Goal: Information Seeking & Learning: Learn about a topic

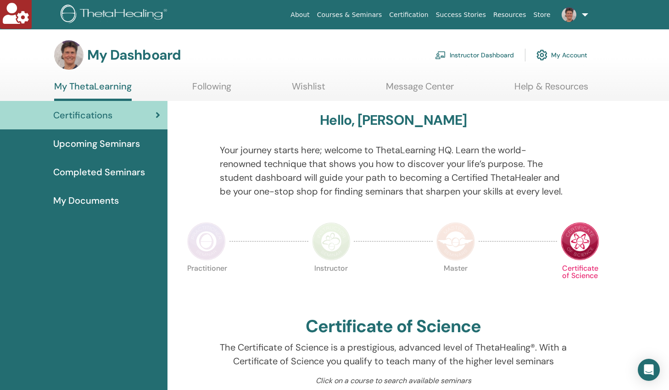
click at [462, 55] on link "Instructor Dashboard" at bounding box center [474, 55] width 79 height 20
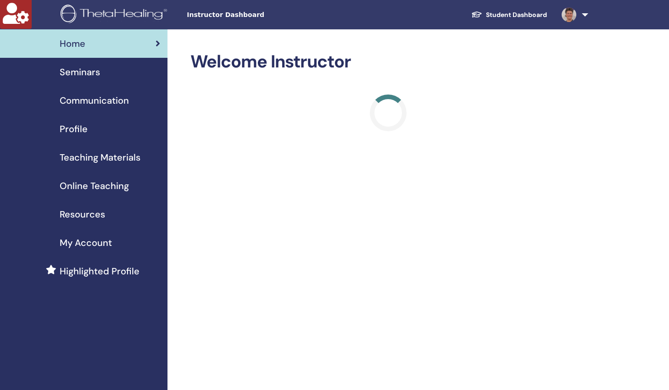
click at [84, 186] on span "Online Teaching" at bounding box center [94, 186] width 69 height 14
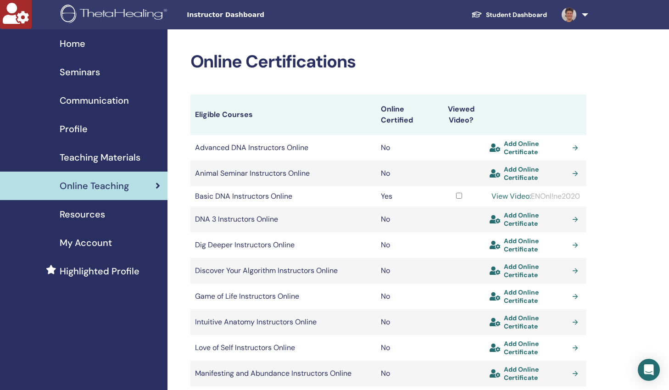
click at [82, 157] on span "Teaching Materials" at bounding box center [100, 158] width 81 height 14
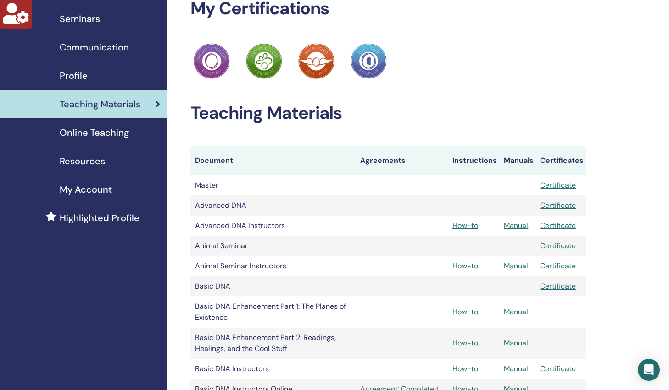
scroll to position [70, 0]
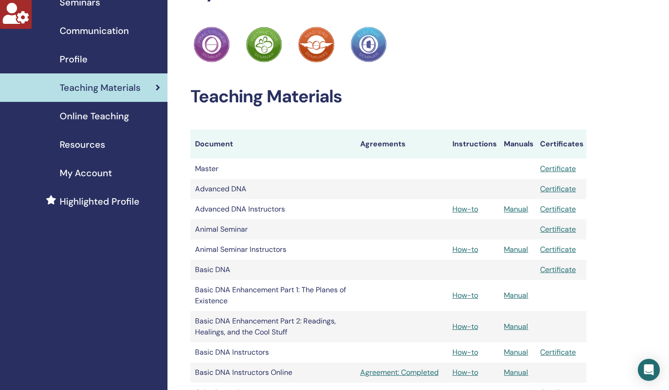
click at [86, 120] on span "Online Teaching" at bounding box center [94, 116] width 69 height 14
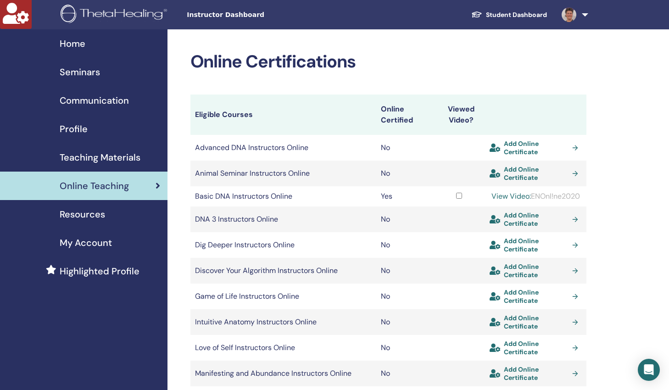
drag, startPoint x: 565, startPoint y: 207, endPoint x: 513, endPoint y: 207, distance: 52.8
click at [513, 202] on div "View Video: ENOnl!ne2020" at bounding box center [536, 196] width 92 height 11
copy div "ENOnl!ne2020"
